Goal: Check status

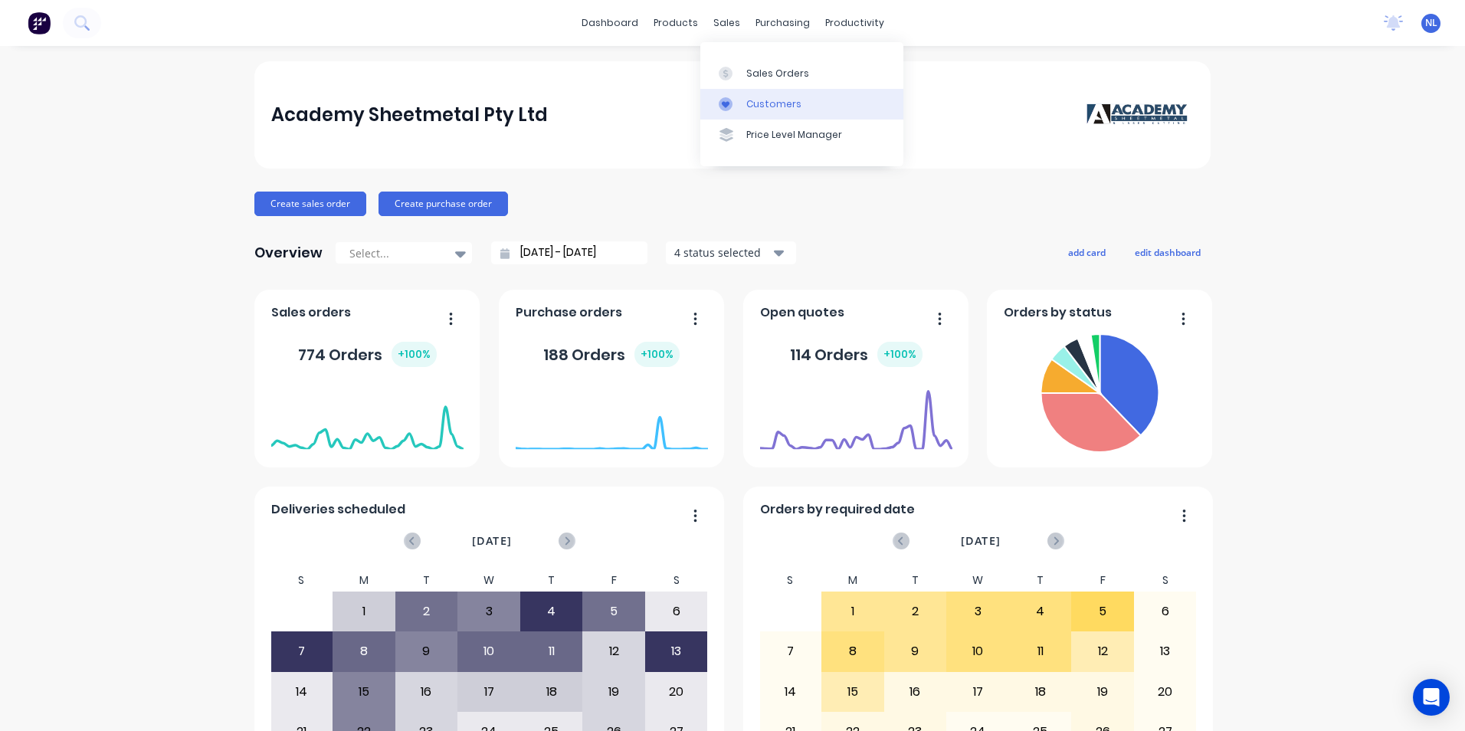
click at [757, 103] on div "Customers" at bounding box center [773, 104] width 55 height 14
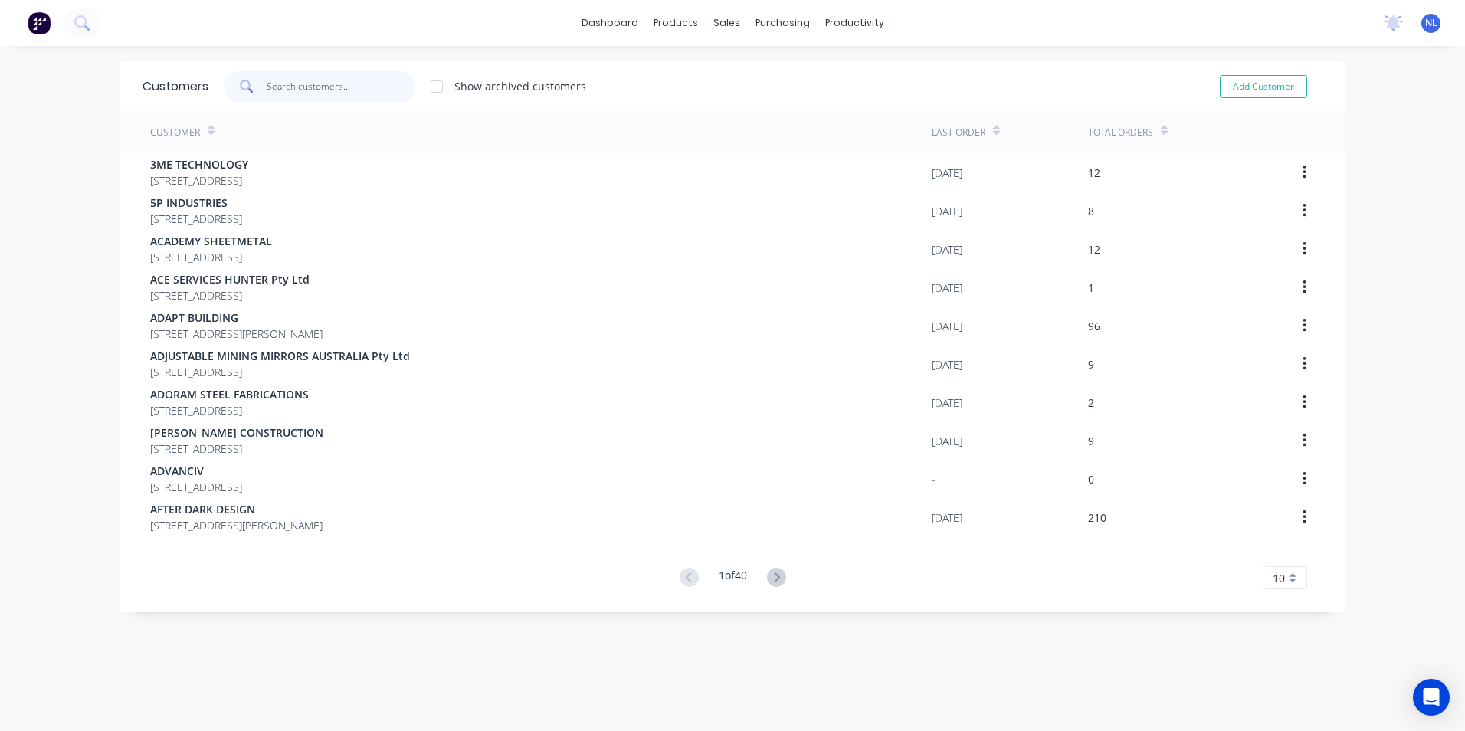
click at [326, 96] on input "text" at bounding box center [341, 86] width 149 height 31
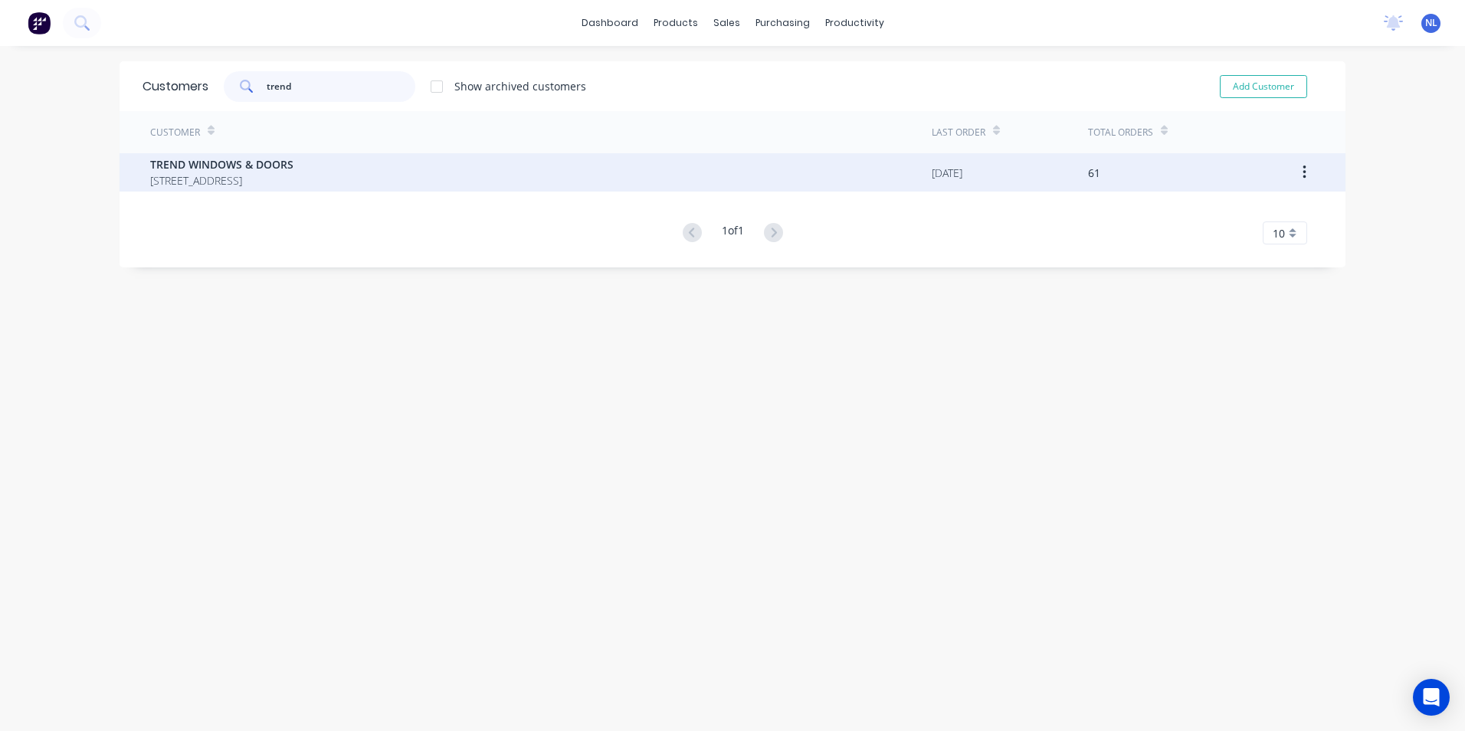
type input "trend"
click at [293, 185] on span "[STREET_ADDRESS]" at bounding box center [221, 180] width 143 height 16
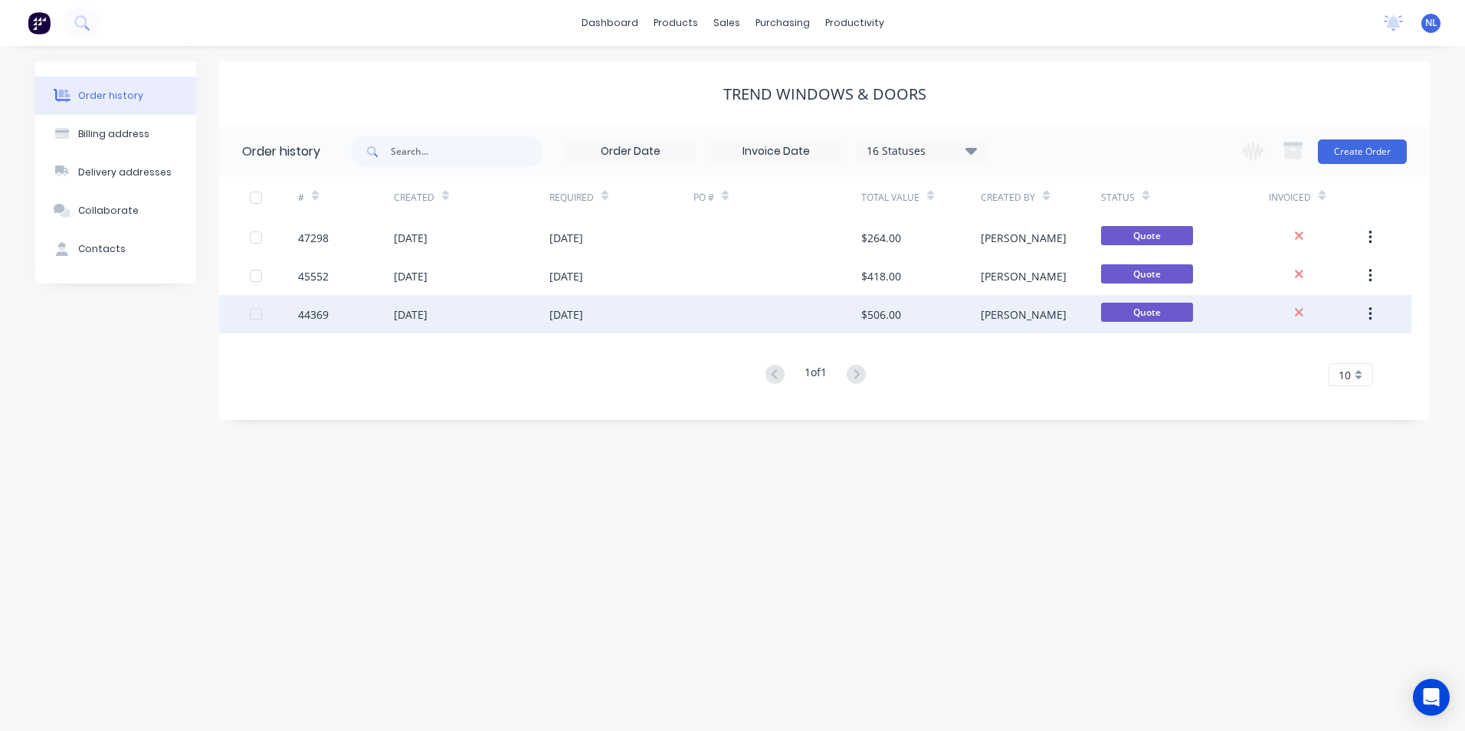
click at [557, 305] on div "[DATE]" at bounding box center [621, 314] width 144 height 38
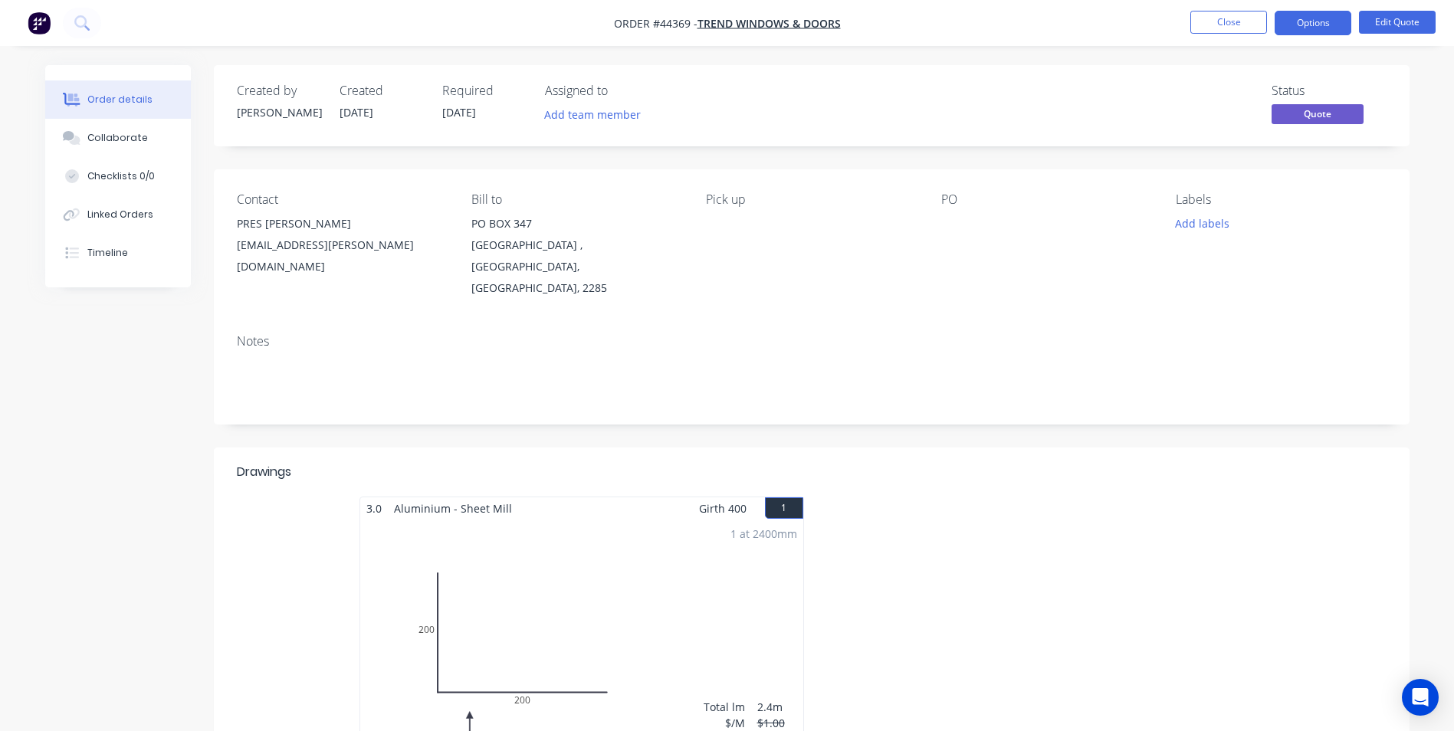
click at [1233, 34] on li "Close" at bounding box center [1228, 23] width 77 height 25
click at [1233, 27] on button "Close" at bounding box center [1228, 22] width 77 height 23
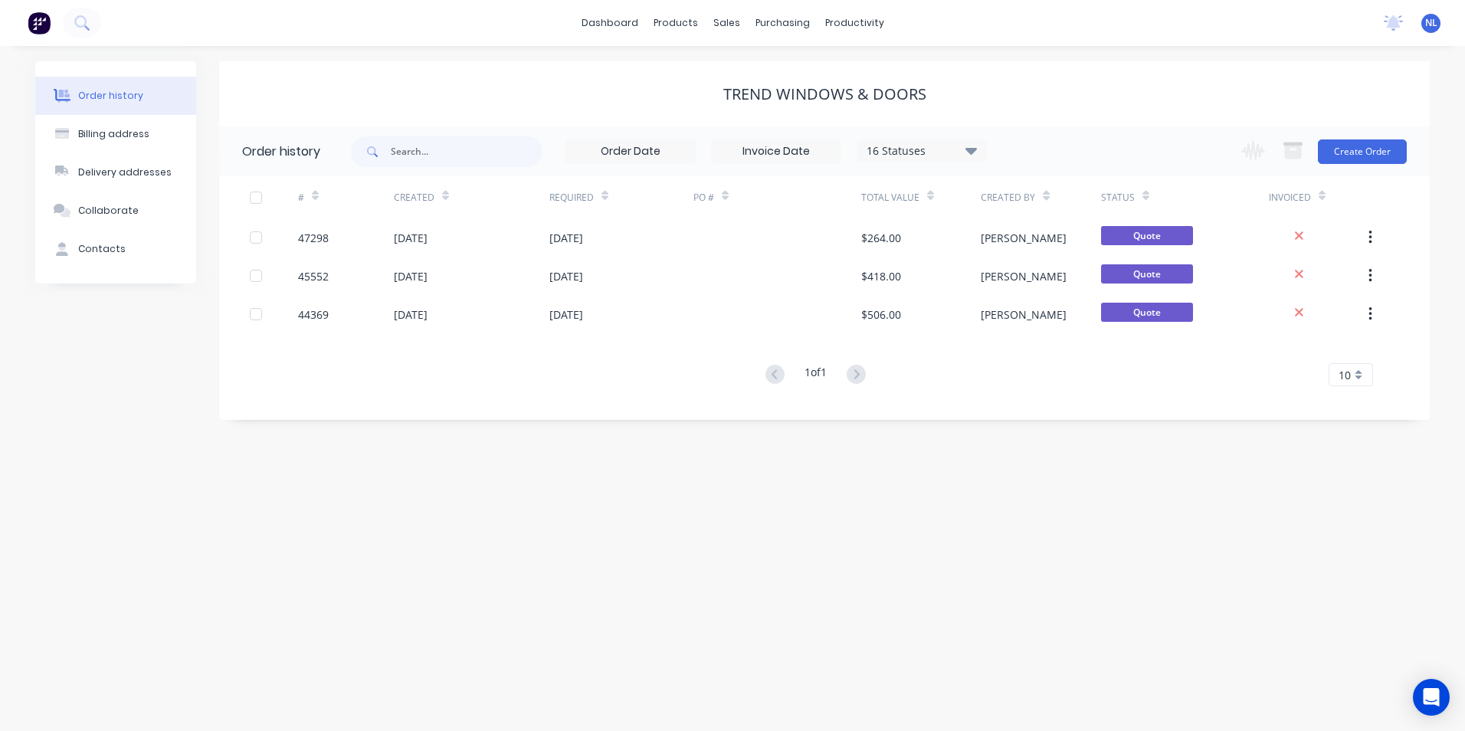
click at [920, 170] on div "16 Statuses Invoice Status Invoiced Not Invoiced Partial Order Status All Archi…" at bounding box center [669, 151] width 636 height 50
click at [962, 165] on div "16 Statuses Invoice Status Invoiced Not Invoiced Partial Order Status All Archi…" at bounding box center [669, 151] width 636 height 50
click at [966, 160] on div "16 Statuses Invoice Status Invoiced Not Invoiced Partial Order Status All Archi…" at bounding box center [922, 150] width 130 height 23
click at [982, 155] on div "16 Statuses" at bounding box center [921, 151] width 129 height 17
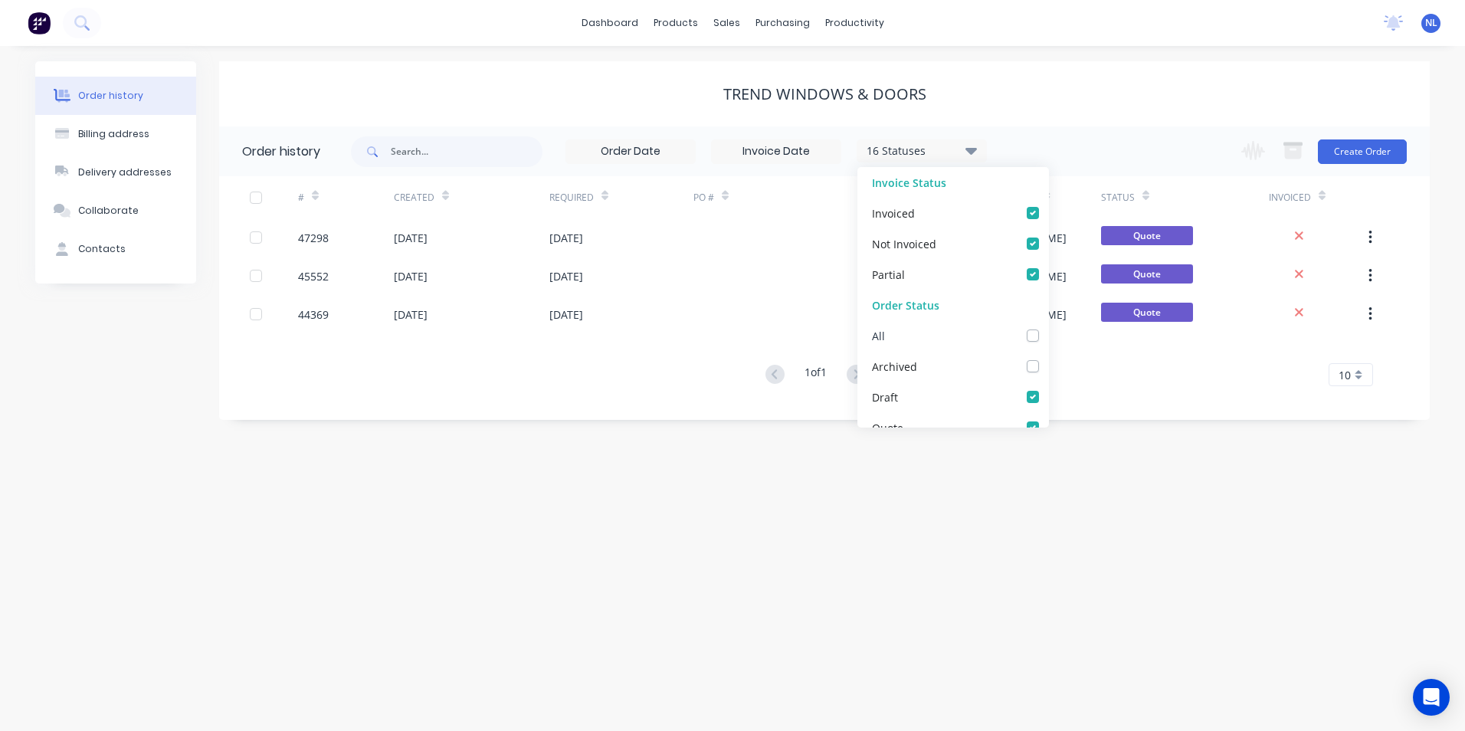
click at [1048, 327] on label at bounding box center [1048, 327] width 0 height 0
click at [1048, 333] on input "checkbox" at bounding box center [1054, 334] width 12 height 15
checkbox input "true"
click at [1161, 79] on div "TREND WINDOWS & DOORS" at bounding box center [824, 93] width 1211 height 65
